Goal: Task Accomplishment & Management: Contribute content

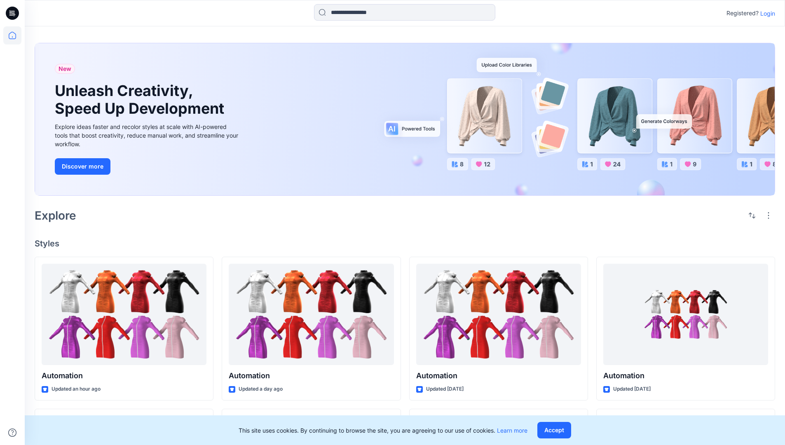
click at [766, 13] on p "Login" at bounding box center [768, 13] width 15 height 9
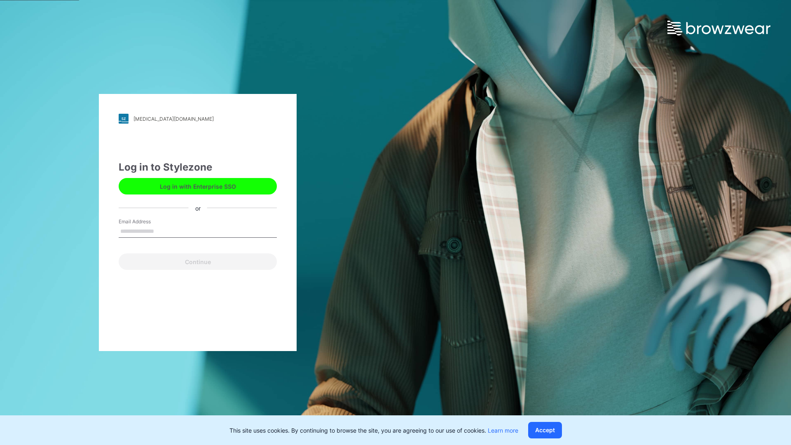
click at [163, 231] on input "Email Address" at bounding box center [198, 231] width 158 height 12
type input "**********"
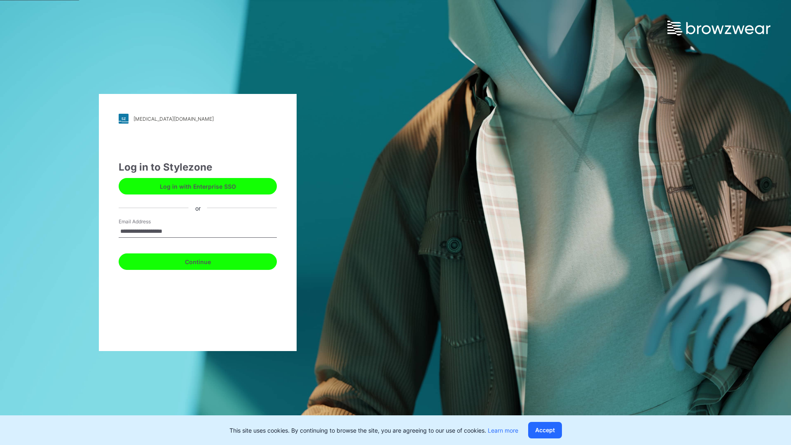
click at [207, 261] on button "Continue" at bounding box center [198, 262] width 158 height 16
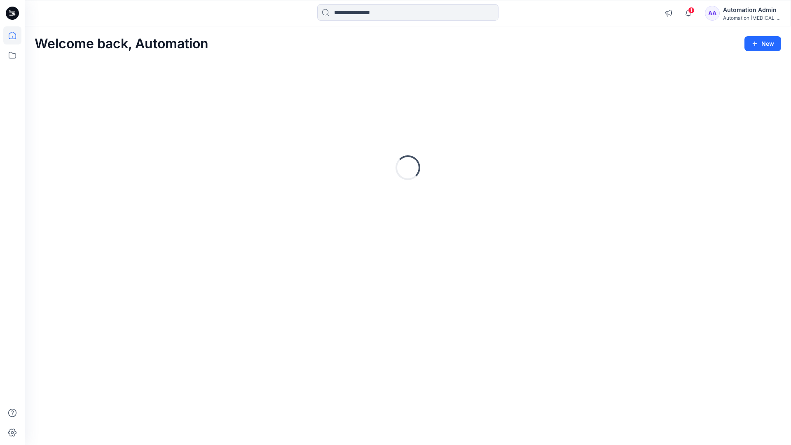
click at [16, 35] on icon at bounding box center [12, 35] width 7 height 7
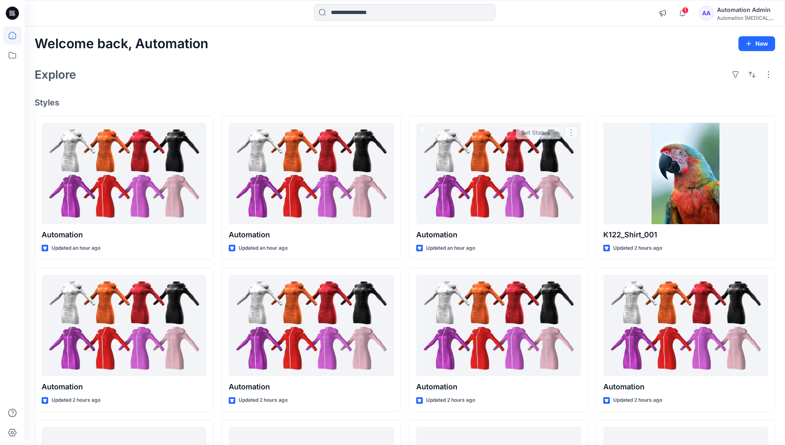
click at [728, 13] on div "Automation Admin" at bounding box center [746, 10] width 58 height 10
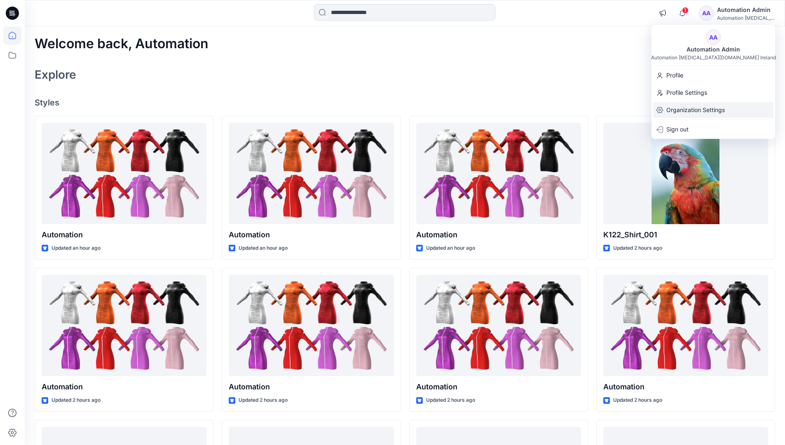
click at [688, 109] on p "Organization Settings" at bounding box center [696, 110] width 59 height 16
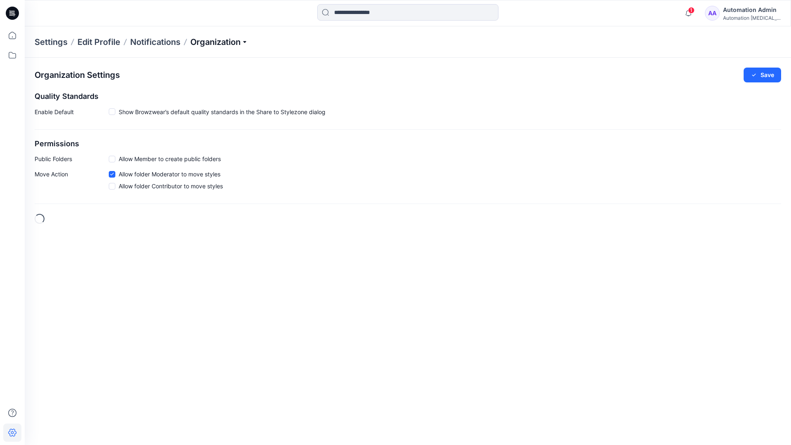
click at [247, 42] on p "Organization" at bounding box center [219, 42] width 58 height 12
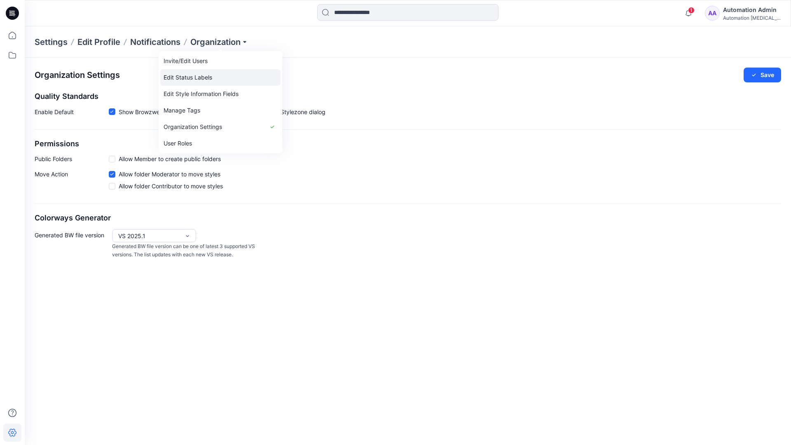
click at [202, 75] on link "Edit Status Labels" at bounding box center [220, 77] width 120 height 16
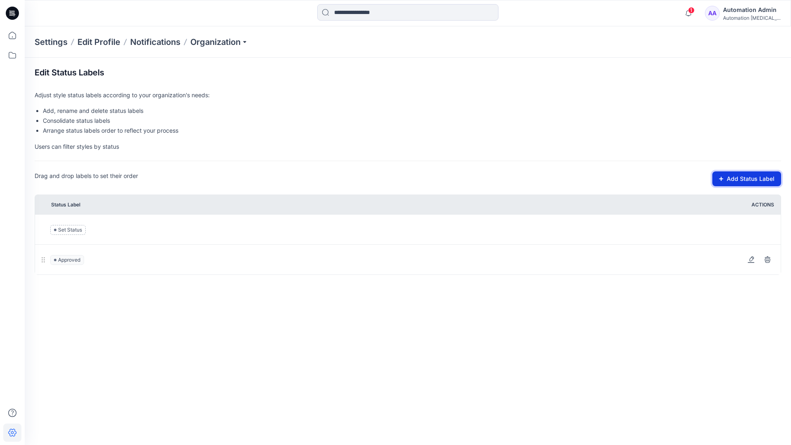
click at [726, 181] on button "Add Status Label" at bounding box center [747, 178] width 69 height 15
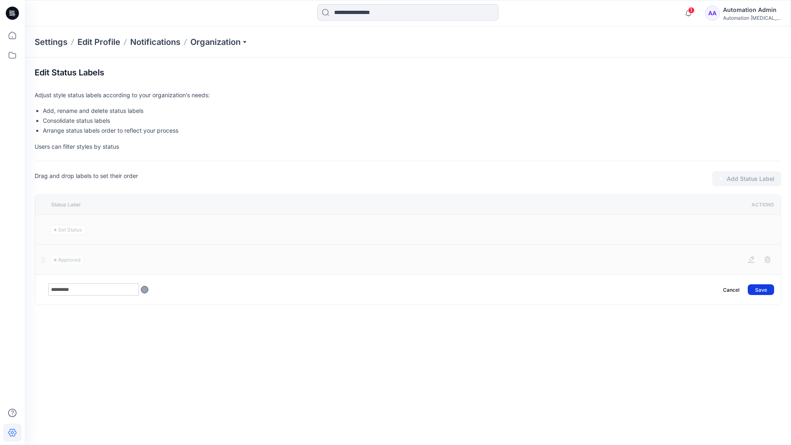
type input "*********"
click at [766, 286] on button "Save" at bounding box center [761, 289] width 26 height 11
click at [12, 34] on icon at bounding box center [12, 35] width 18 height 18
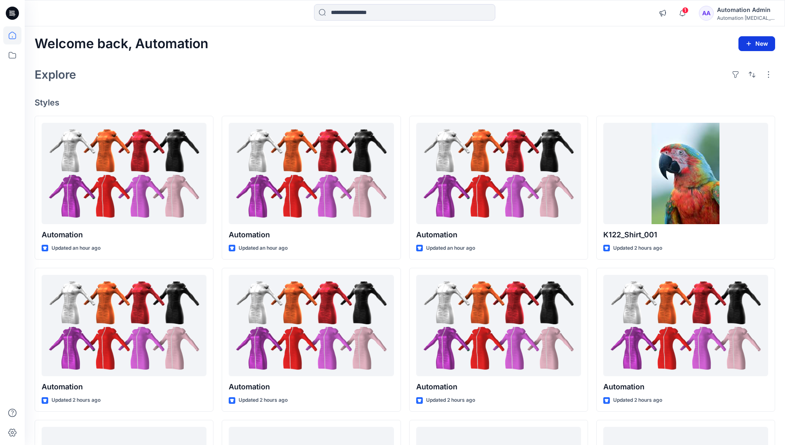
click at [750, 39] on button "New" at bounding box center [757, 43] width 37 height 15
click at [730, 64] on p "New Style" at bounding box center [732, 64] width 28 height 10
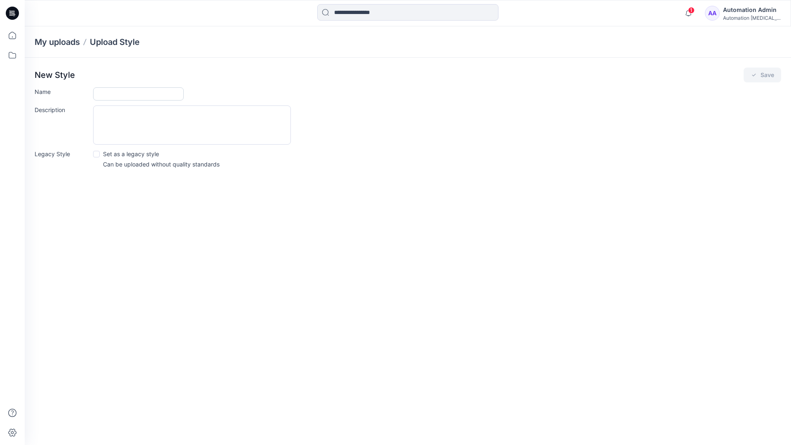
click at [112, 96] on input "Name" at bounding box center [138, 93] width 91 height 13
type input "**********"
click at [764, 75] on button "Save" at bounding box center [763, 75] width 38 height 15
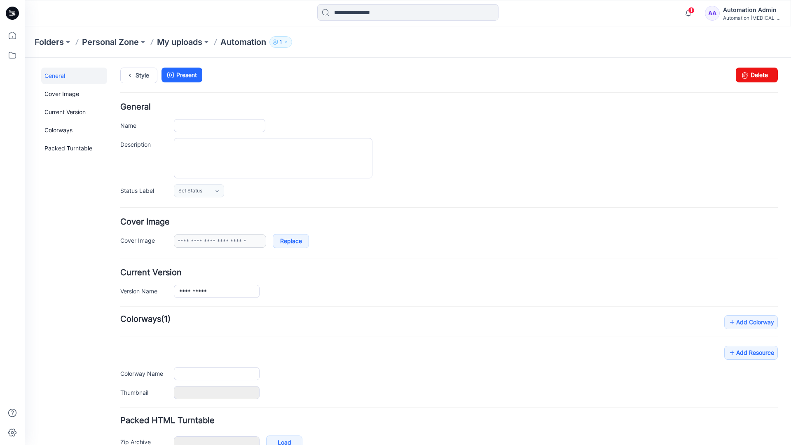
type input "**********"
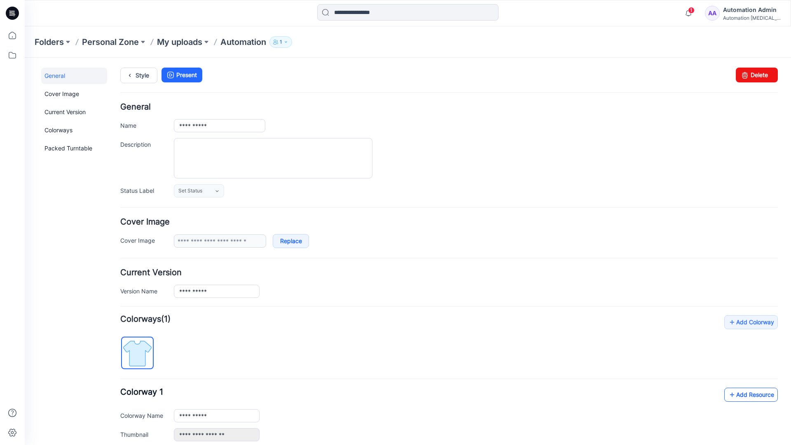
click at [758, 397] on link "Add Resource" at bounding box center [752, 395] width 54 height 14
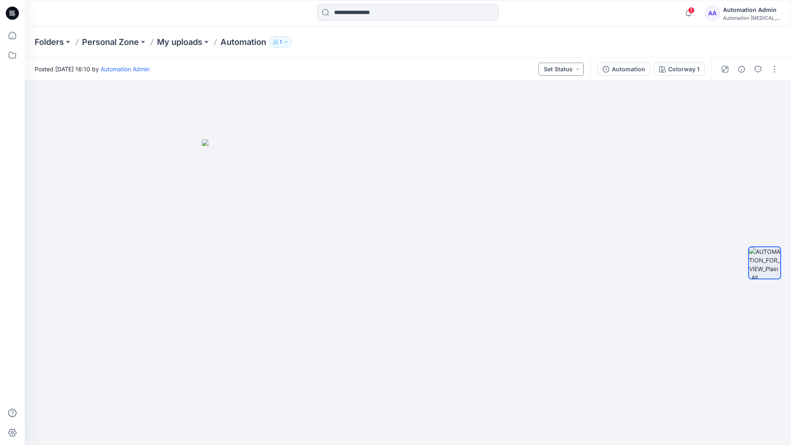
click at [571, 69] on button "Set Status" at bounding box center [561, 69] width 45 height 13
click at [572, 68] on button "Set Status" at bounding box center [561, 69] width 45 height 13
click at [542, 104] on p "Approved" at bounding box center [542, 107] width 27 height 11
click at [570, 67] on button "Approved" at bounding box center [562, 69] width 45 height 13
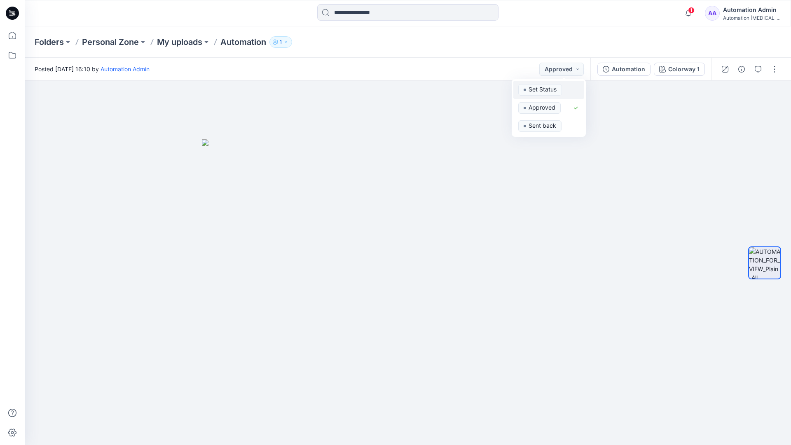
click at [561, 85] on span "Set Status" at bounding box center [541, 90] width 44 height 12
click at [632, 72] on div "Automation" at bounding box center [628, 69] width 33 height 9
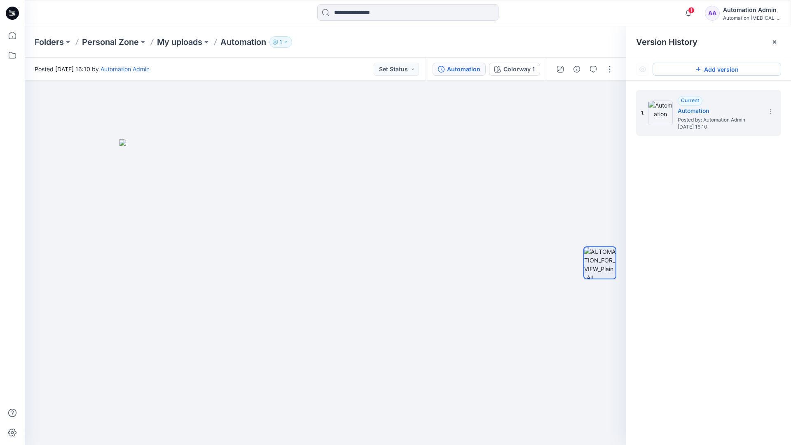
click at [709, 70] on button "Add version" at bounding box center [717, 69] width 129 height 13
click at [769, 113] on icon at bounding box center [771, 111] width 7 height 7
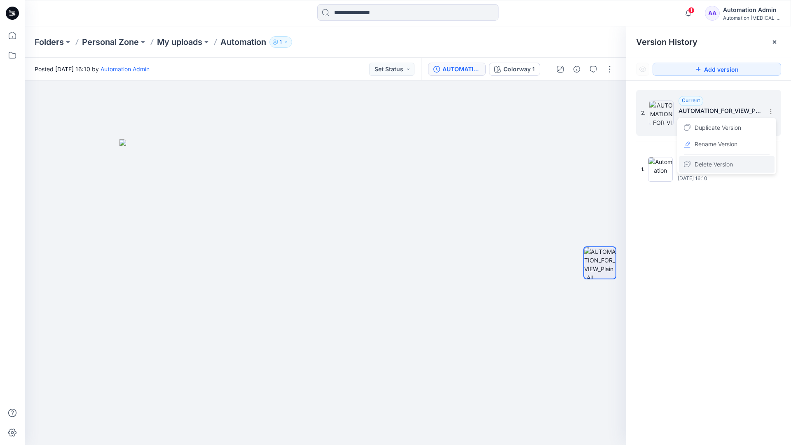
click at [723, 163] on span "Delete Version" at bounding box center [714, 165] width 38 height 10
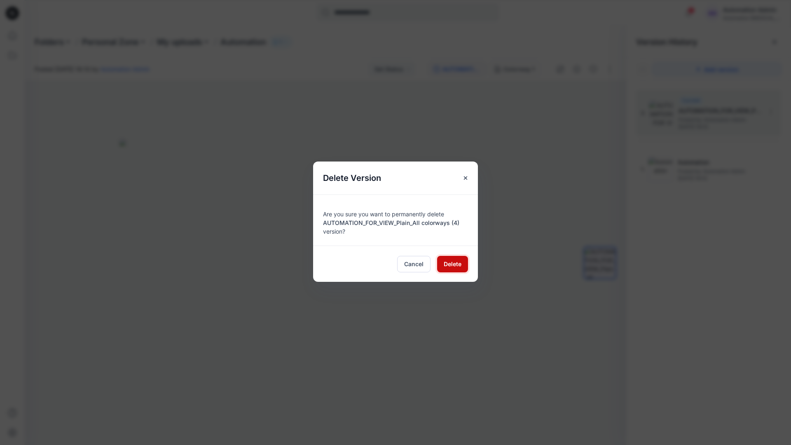
click at [453, 263] on span "Delete" at bounding box center [453, 264] width 18 height 9
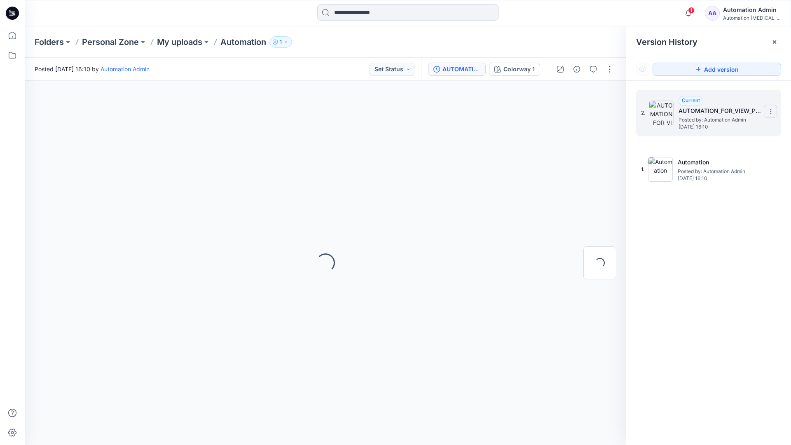
click at [769, 112] on icon at bounding box center [771, 111] width 7 height 7
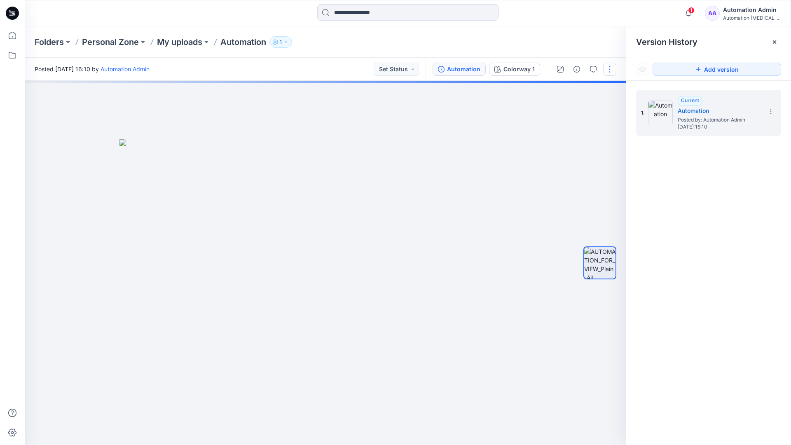
click at [610, 66] on button "button" at bounding box center [610, 69] width 13 height 13
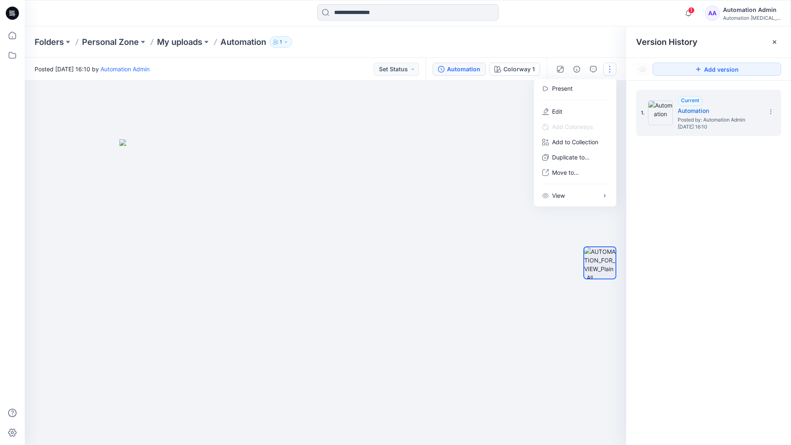
click at [610, 69] on button "button" at bounding box center [610, 69] width 13 height 13
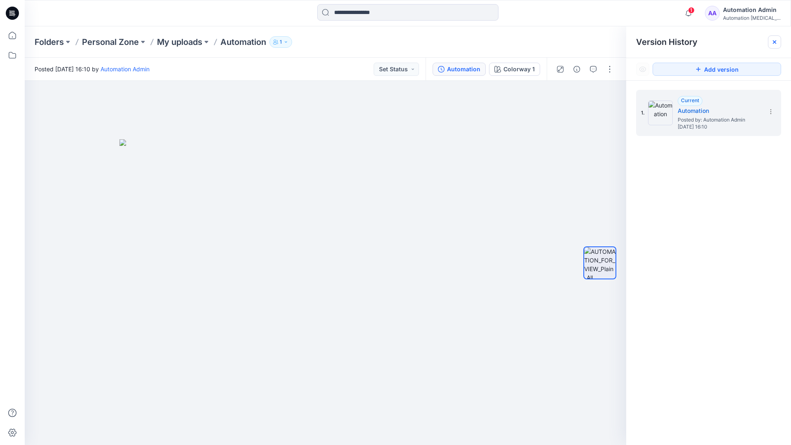
click at [777, 43] on icon at bounding box center [774, 41] width 3 height 3
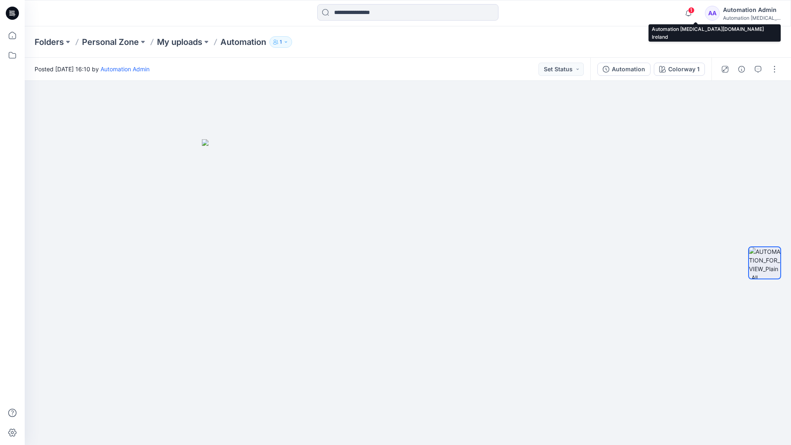
click at [743, 16] on div "Automation testim..." at bounding box center [752, 18] width 58 height 6
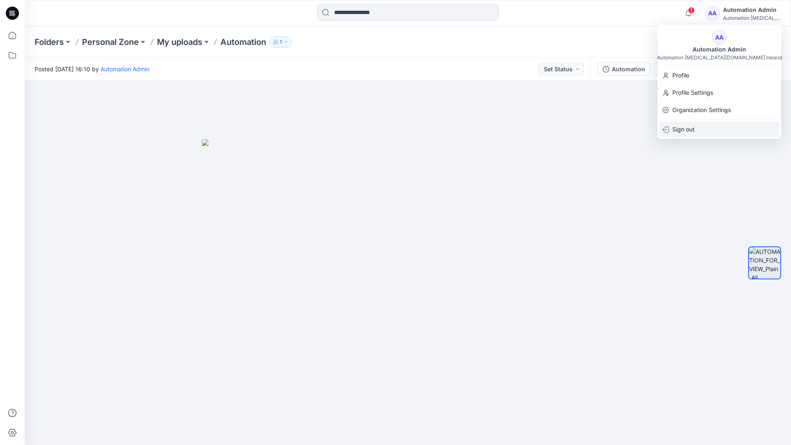
click at [695, 129] on p "Sign out" at bounding box center [684, 130] width 22 height 16
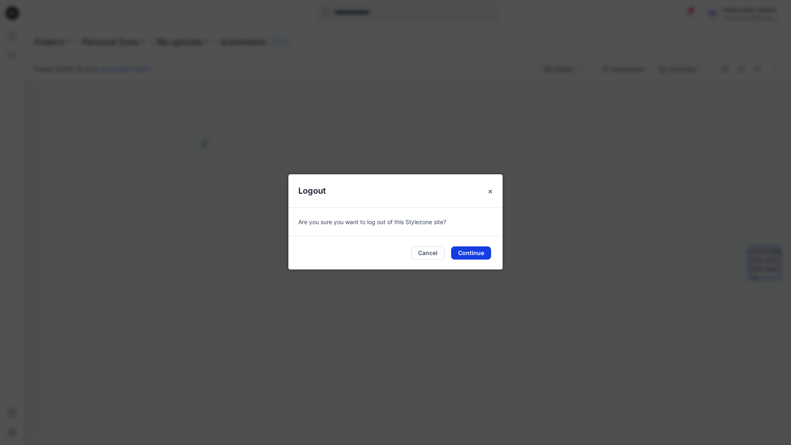
click at [473, 251] on button "Continue" at bounding box center [471, 253] width 40 height 13
